Goal: Transaction & Acquisition: Register for event/course

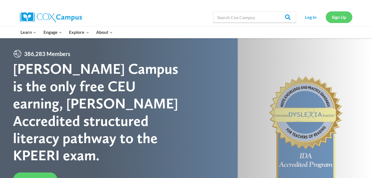
click at [338, 16] on link "Sign Up" at bounding box center [339, 16] width 27 height 11
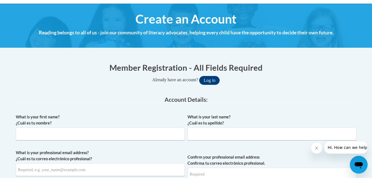
scroll to position [57, 0]
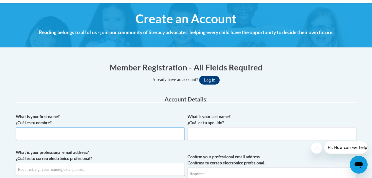
click at [141, 134] on input "What is your first name? ¿Cuál es tu nombre?" at bounding box center [100, 133] width 169 height 13
type input "Lori"
type input "Ola"
type input "lola@pcu.k12.ms.us"
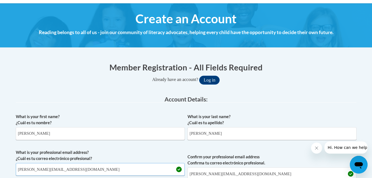
click at [75, 171] on input "lola@pcu.k12.ms.us" at bounding box center [100, 169] width 169 height 13
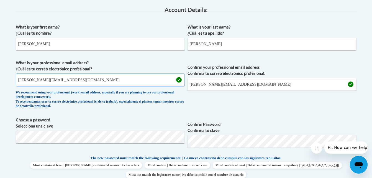
scroll to position [149, 0]
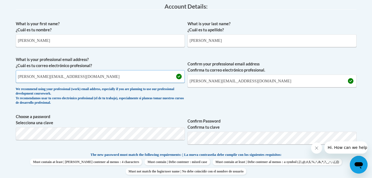
drag, startPoint x: 77, startPoint y: 79, endPoint x: -1, endPoint y: 81, distance: 77.9
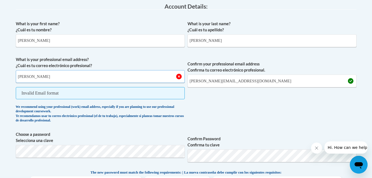
type input "loriannola@proton.me"
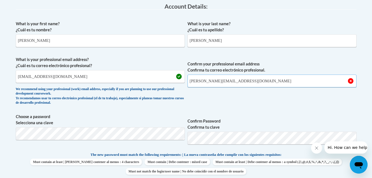
drag, startPoint x: 235, startPoint y: 80, endPoint x: 176, endPoint y: 88, distance: 59.3
click at [176, 88] on span "What is your professional email address? ¿Cuál es tu correo electrónico profesi…" at bounding box center [186, 82] width 341 height 51
type input "loriannola@proton.me"
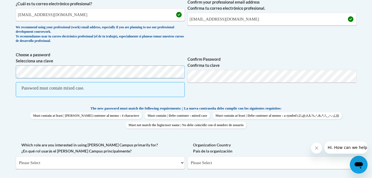
scroll to position [211, 0]
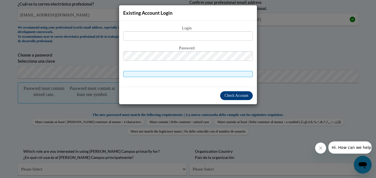
click at [84, 66] on div "Existing Account Login Login Password" at bounding box center [188, 89] width 376 height 178
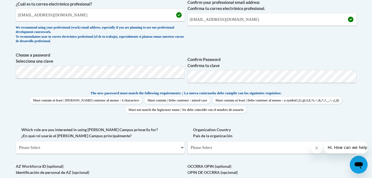
click at [253, 86] on span "Confirm Password Confirma tu clave" at bounding box center [272, 69] width 169 height 35
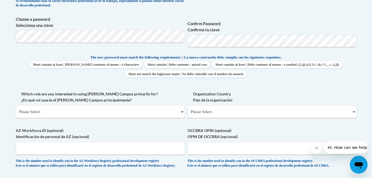
scroll to position [247, 0]
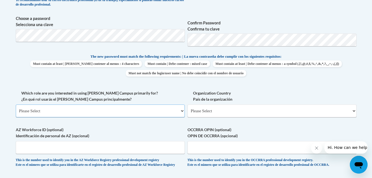
click at [144, 106] on select "Please Select College/University | Colegio/Universidad Community/Nonprofit Part…" at bounding box center [100, 110] width 169 height 13
select select "fbf2d438-af2f-41f8-98f1-81c410e29de3"
click at [16, 104] on select "Please Select College/University | Colegio/Universidad Community/Nonprofit Part…" at bounding box center [100, 110] width 169 height 13
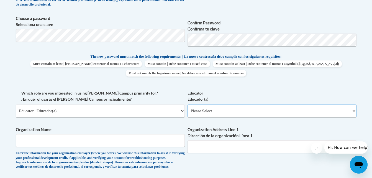
click at [203, 114] on select "Please Select Early Learning/Daycare Teacher/Family Home Care Provider | Maestr…" at bounding box center [272, 110] width 169 height 13
select select "5e2af403-4f2c-4e49-a02f-103e55d7b75b"
click at [188, 104] on select "Please Select Early Learning/Daycare Teacher/Family Home Care Provider | Maestr…" at bounding box center [272, 110] width 169 height 13
click at [247, 111] on select "Please Select Early Learning/Daycare Teacher/Family Home Care Provider | Maestr…" at bounding box center [272, 110] width 169 height 13
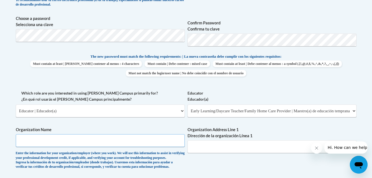
click at [152, 146] on input "Organization Name" at bounding box center [100, 140] width 169 height 13
type input "South Side Lower Elementary"
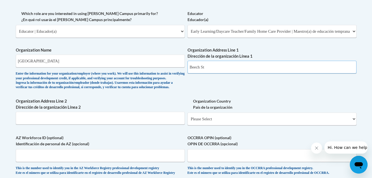
scroll to position [327, 0]
type input "Beech St"
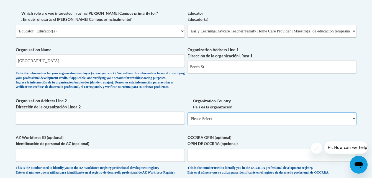
click at [202, 125] on select "Please Select United States | Estados Unidos Outside of the United States | Fue…" at bounding box center [272, 118] width 169 height 13
select select "ad49bcad-a171-4b2e-b99c-48b446064914"
click at [188, 121] on select "Please Select United States | Estados Unidos Outside of the United States | Fue…" at bounding box center [272, 118] width 169 height 13
select select
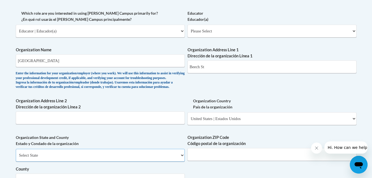
click at [131, 161] on select "Select State Alabama Alaska Arizona Arkansas California Colorado Connecticut De…" at bounding box center [100, 155] width 169 height 13
select select "Mississippi"
click at [16, 158] on select "Select State Alabama Alaska Arizona Arkansas California Colorado Connecticut De…" at bounding box center [100, 155] width 169 height 13
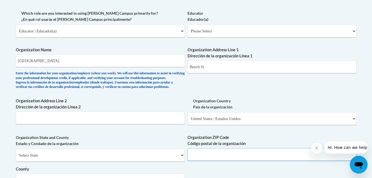
click at [221, 161] on input "Organization ZIP Code Código postal de la organización" at bounding box center [272, 154] width 169 height 13
type input "39466"
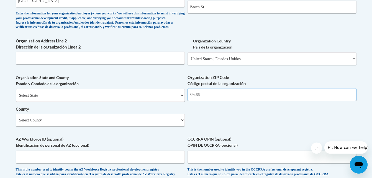
scroll to position [387, 0]
click at [163, 126] on select "Select County Adams Alcorn Amite Attala Benton Bolivar Calhoun Carroll Chickasa…" at bounding box center [100, 119] width 169 height 13
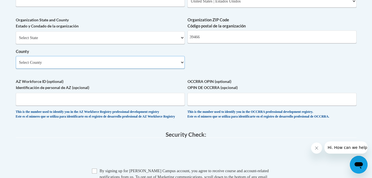
scroll to position [439, 0]
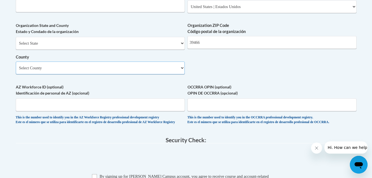
click at [148, 74] on select "Select County Adams Alcorn Amite Attala Benton Bolivar Calhoun Carroll Chickasa…" at bounding box center [100, 67] width 169 height 13
drag, startPoint x: 148, startPoint y: 81, endPoint x: 153, endPoint y: 75, distance: 7.3
click at [153, 74] on select "Select County Adams Alcorn Amite Attala Benton Bolivar Calhoun Carroll Chickasa…" at bounding box center [100, 67] width 169 height 13
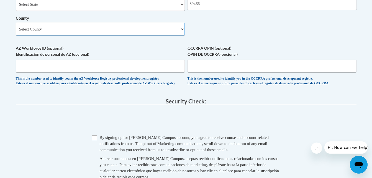
scroll to position [477, 0]
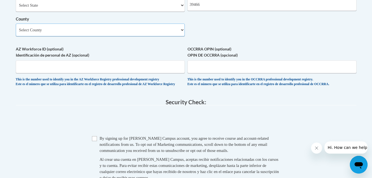
click at [119, 36] on select "Select County Adams Alcorn Amite Attala Benton Bolivar Calhoun Carroll Chickasa…" at bounding box center [100, 30] width 169 height 13
select select "Pearl River"
click at [16, 33] on select "Select County Adams Alcorn Amite Attala Benton Bolivar Calhoun Carroll Chickasa…" at bounding box center [100, 30] width 169 height 13
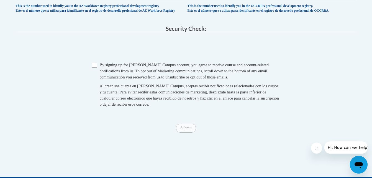
scroll to position [556, 0]
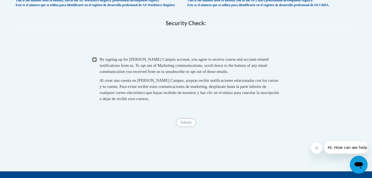
click at [94, 62] on input "Checkbox" at bounding box center [94, 59] width 5 height 5
checkbox input "true"
click at [186, 127] on input "Submit" at bounding box center [186, 122] width 20 height 9
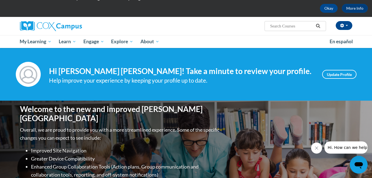
scroll to position [23, 0]
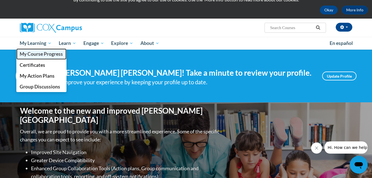
click at [52, 53] on span "My Course Progress" at bounding box center [41, 54] width 43 height 6
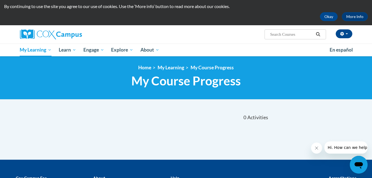
scroll to position [16, 0]
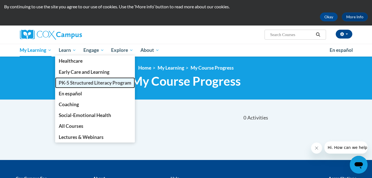
click at [96, 82] on span "PK-5 Structured Literacy Program" at bounding box center [95, 83] width 73 height 6
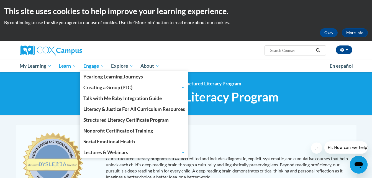
click at [94, 64] on span "Engage" at bounding box center [93, 66] width 21 height 7
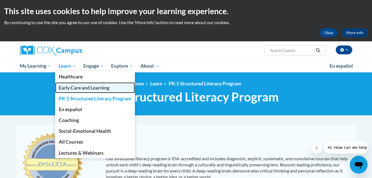
click at [90, 87] on span "Early Care and Learning" at bounding box center [84, 88] width 51 height 6
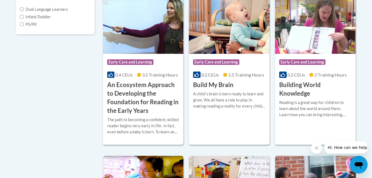
scroll to position [220, 0]
